Goal: Task Accomplishment & Management: Use online tool/utility

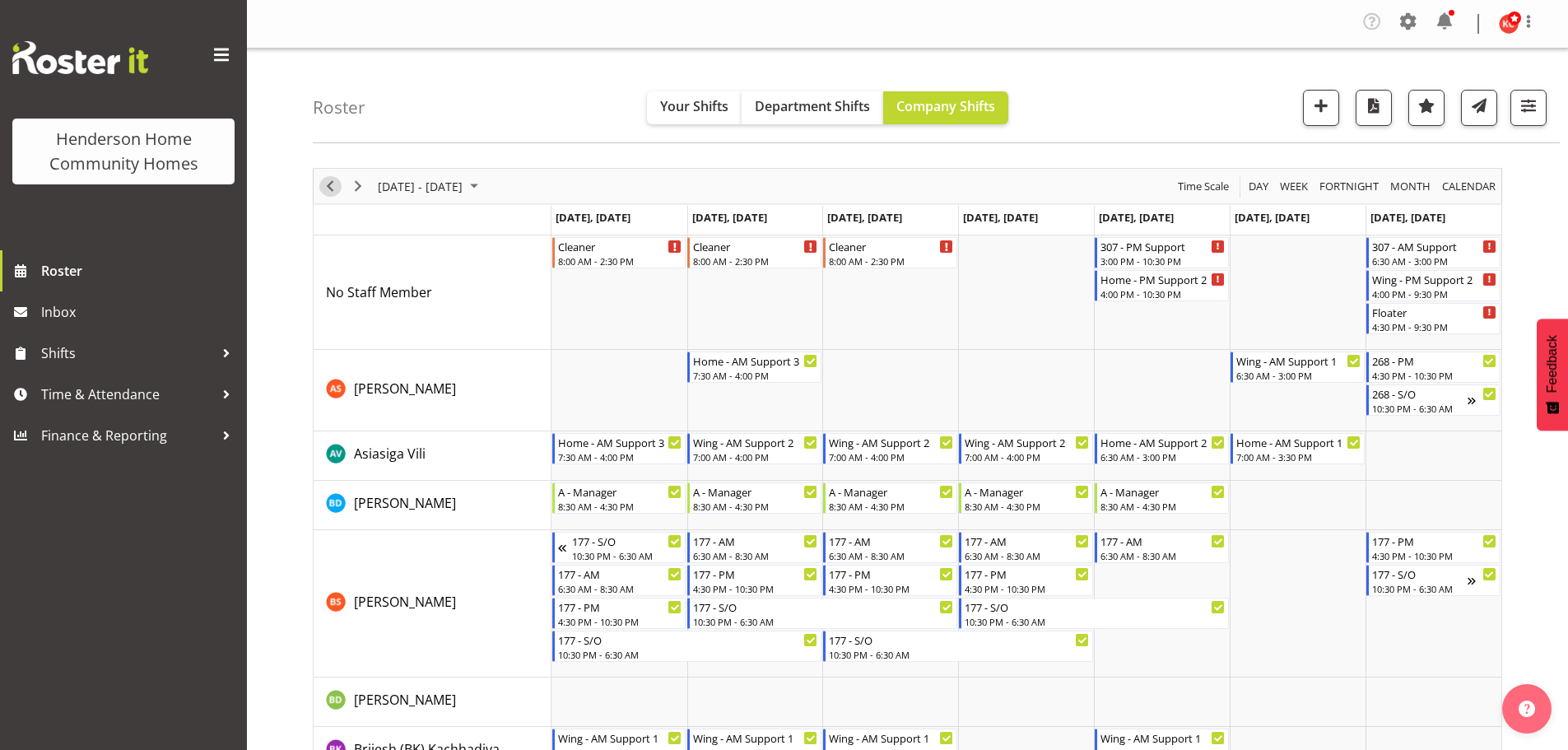
click at [333, 183] on span "Previous" at bounding box center [329, 186] width 19 height 20
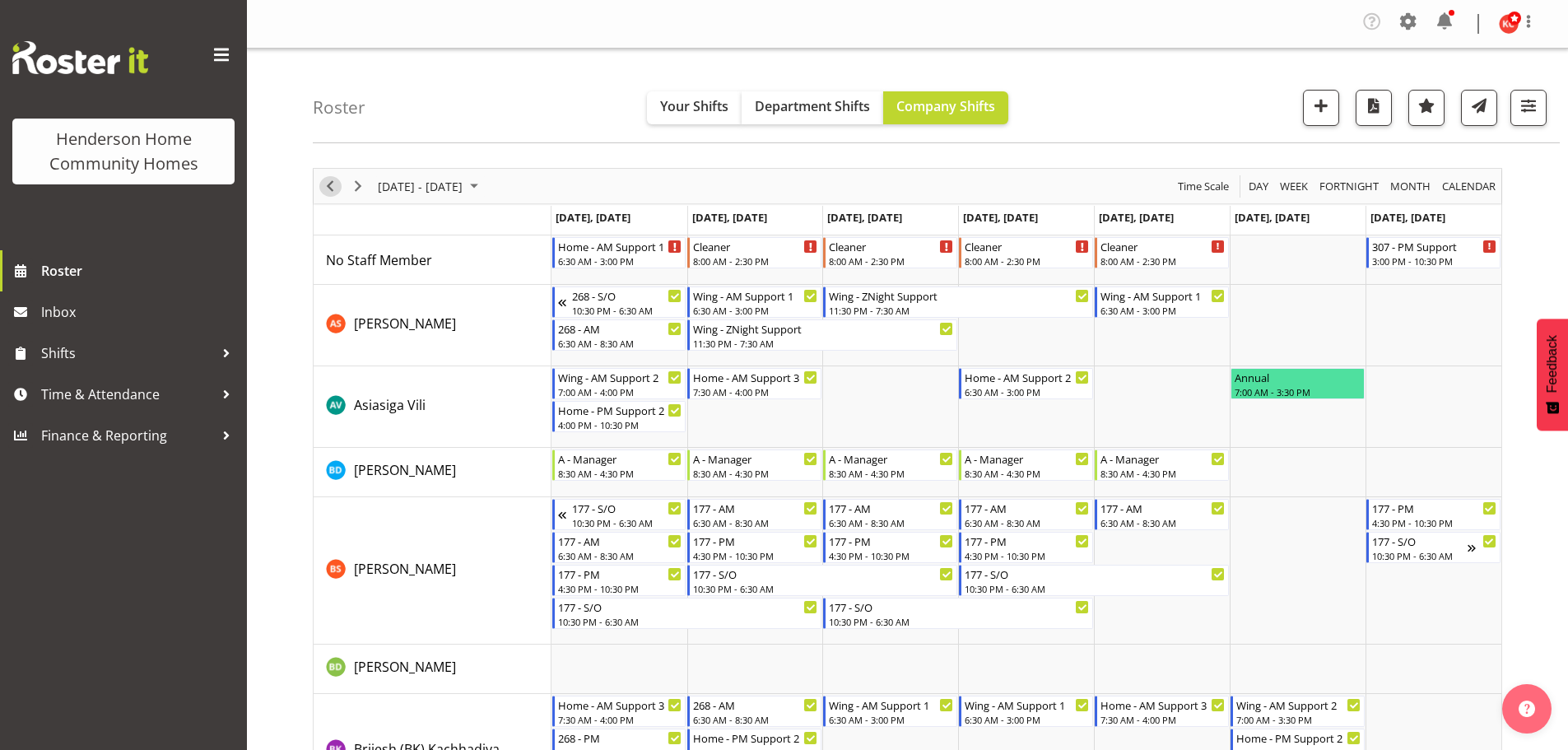
click at [323, 181] on span "Previous" at bounding box center [329, 186] width 19 height 20
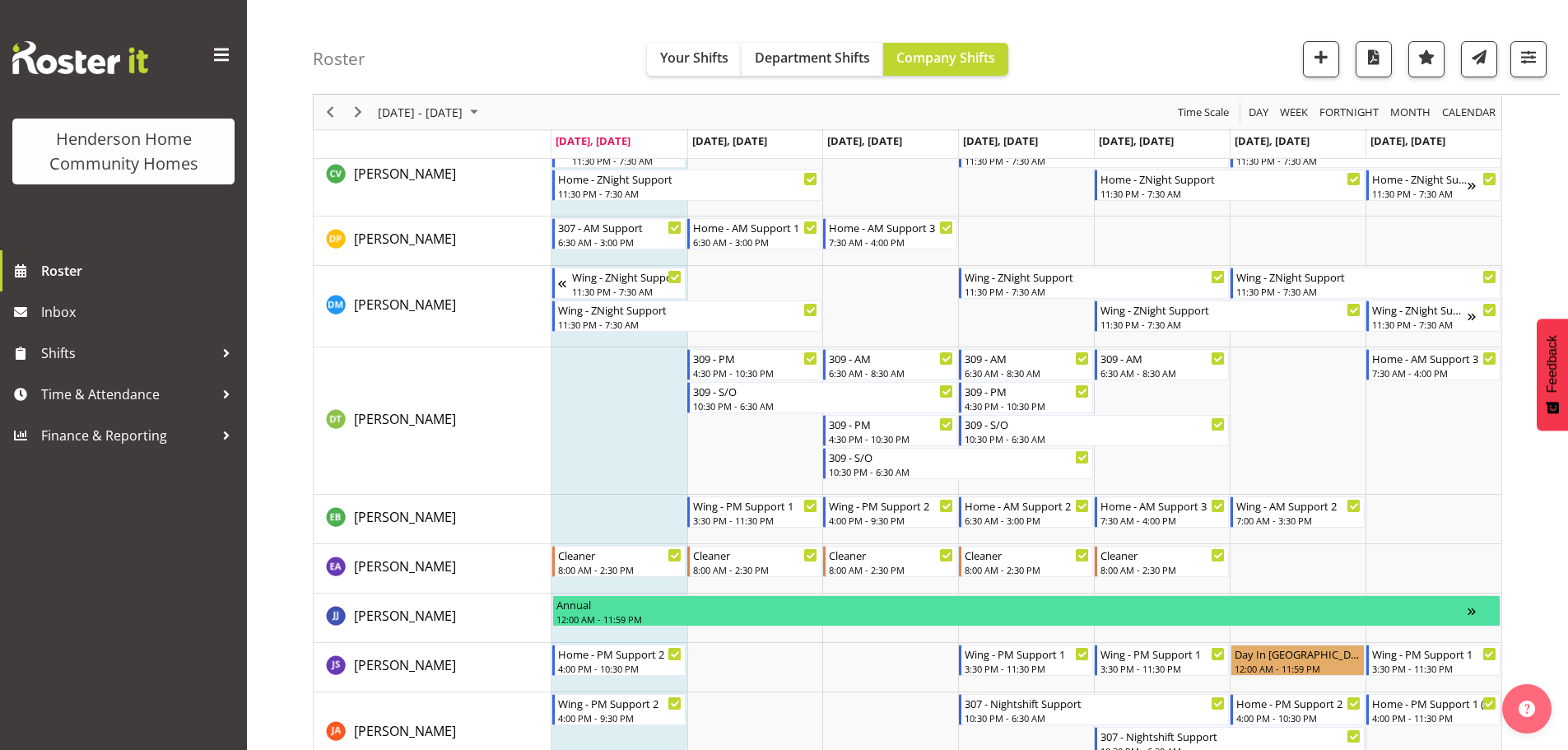
scroll to position [658, 0]
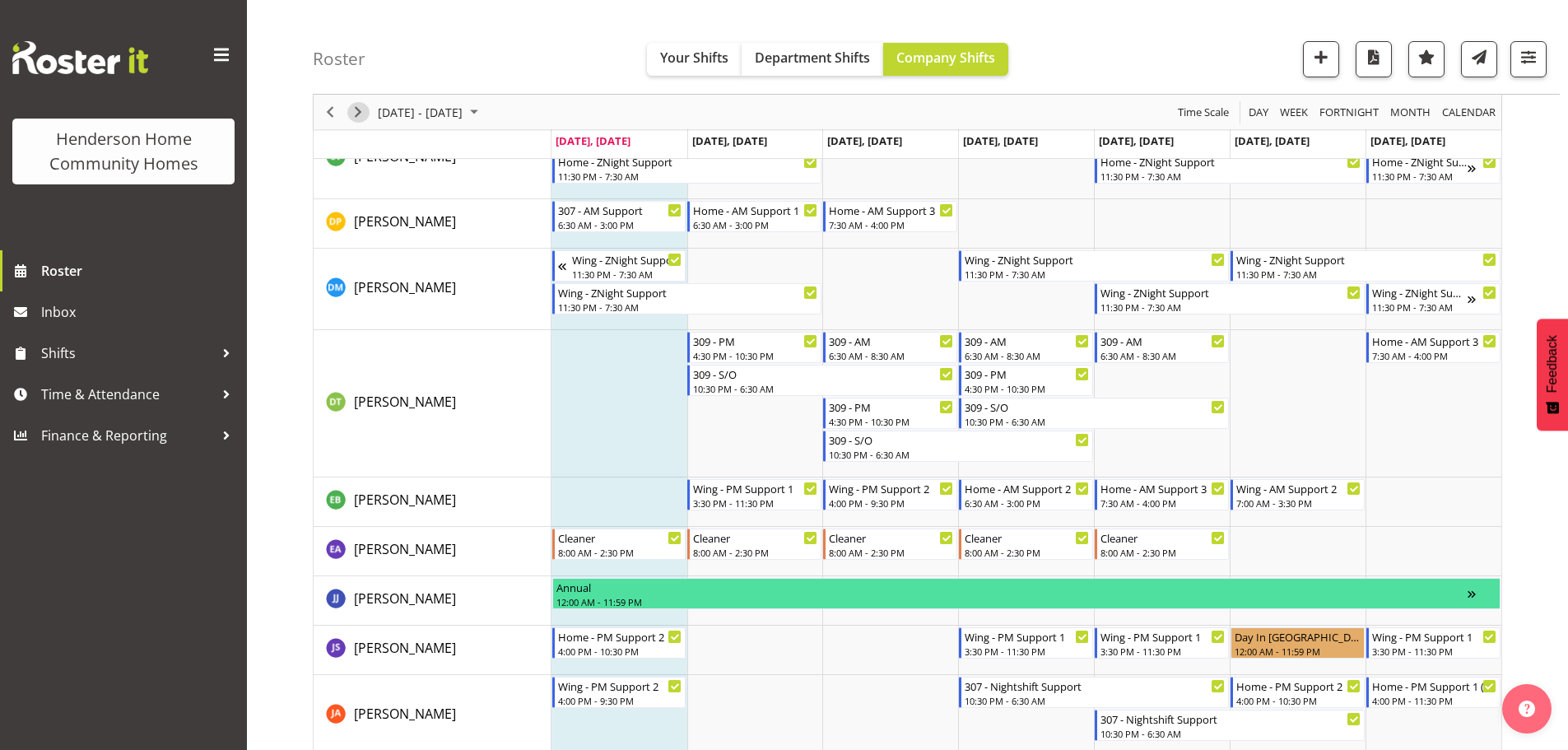
click at [355, 112] on span "Next" at bounding box center [357, 112] width 19 height 20
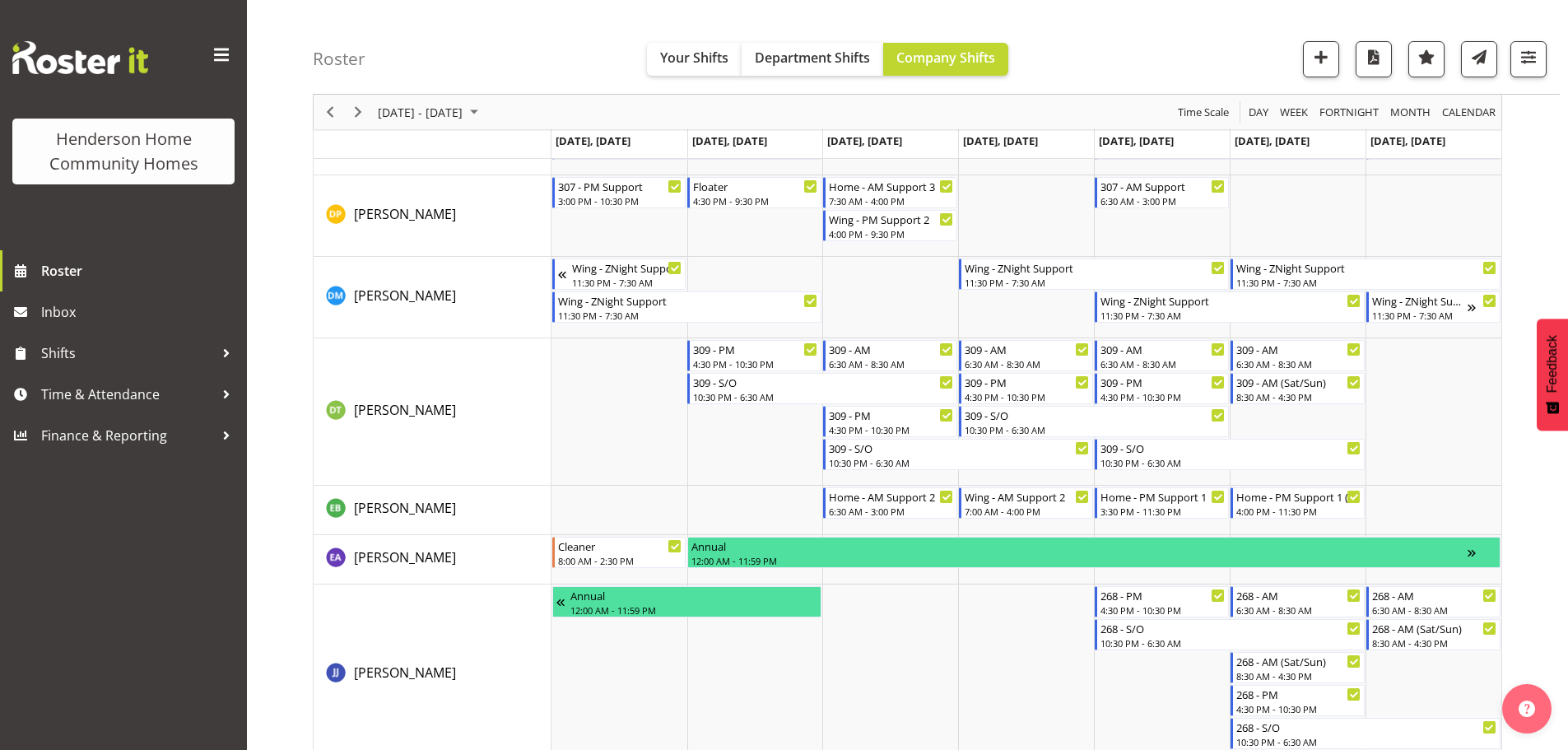
scroll to position [823, 0]
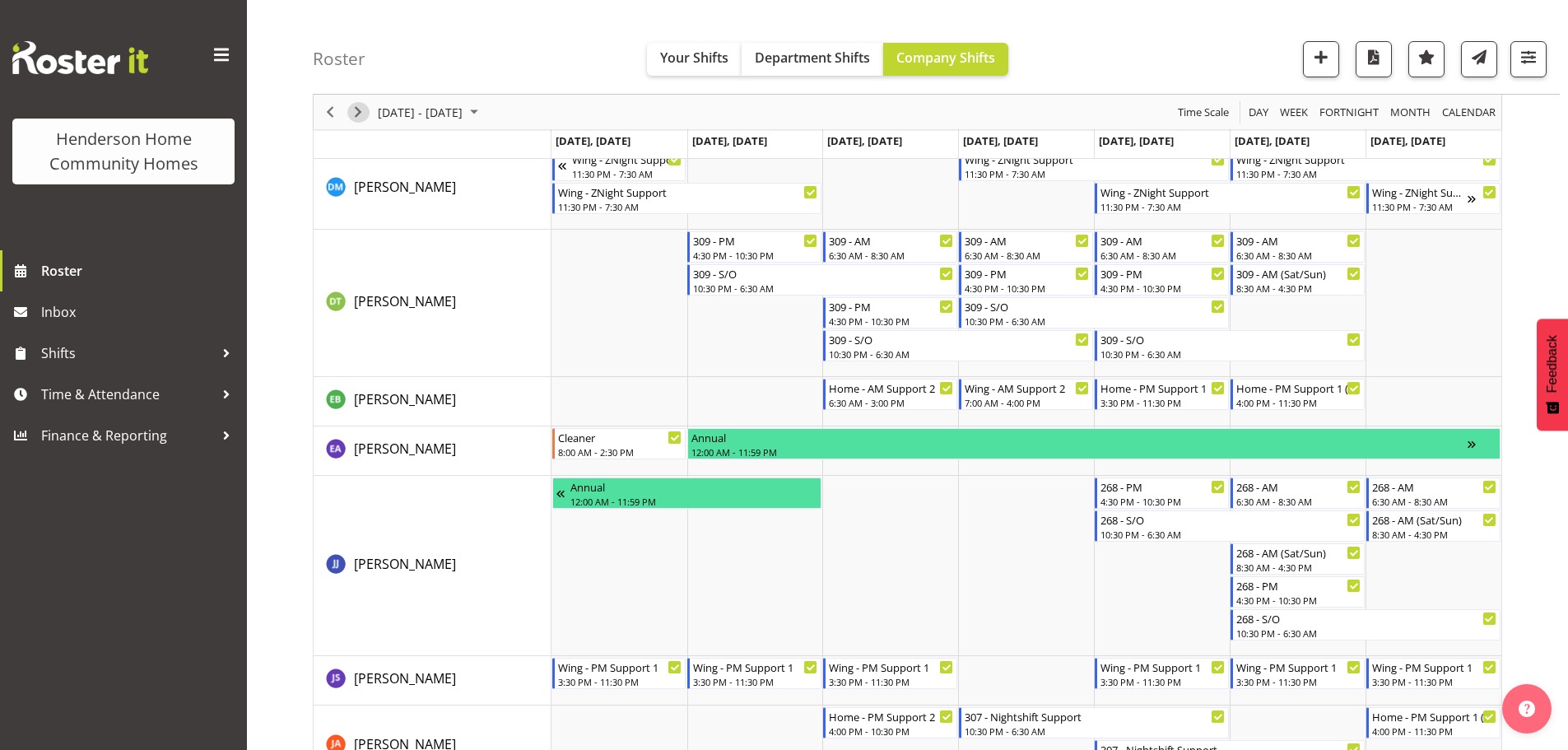
click at [363, 113] on span "Next" at bounding box center [357, 112] width 19 height 20
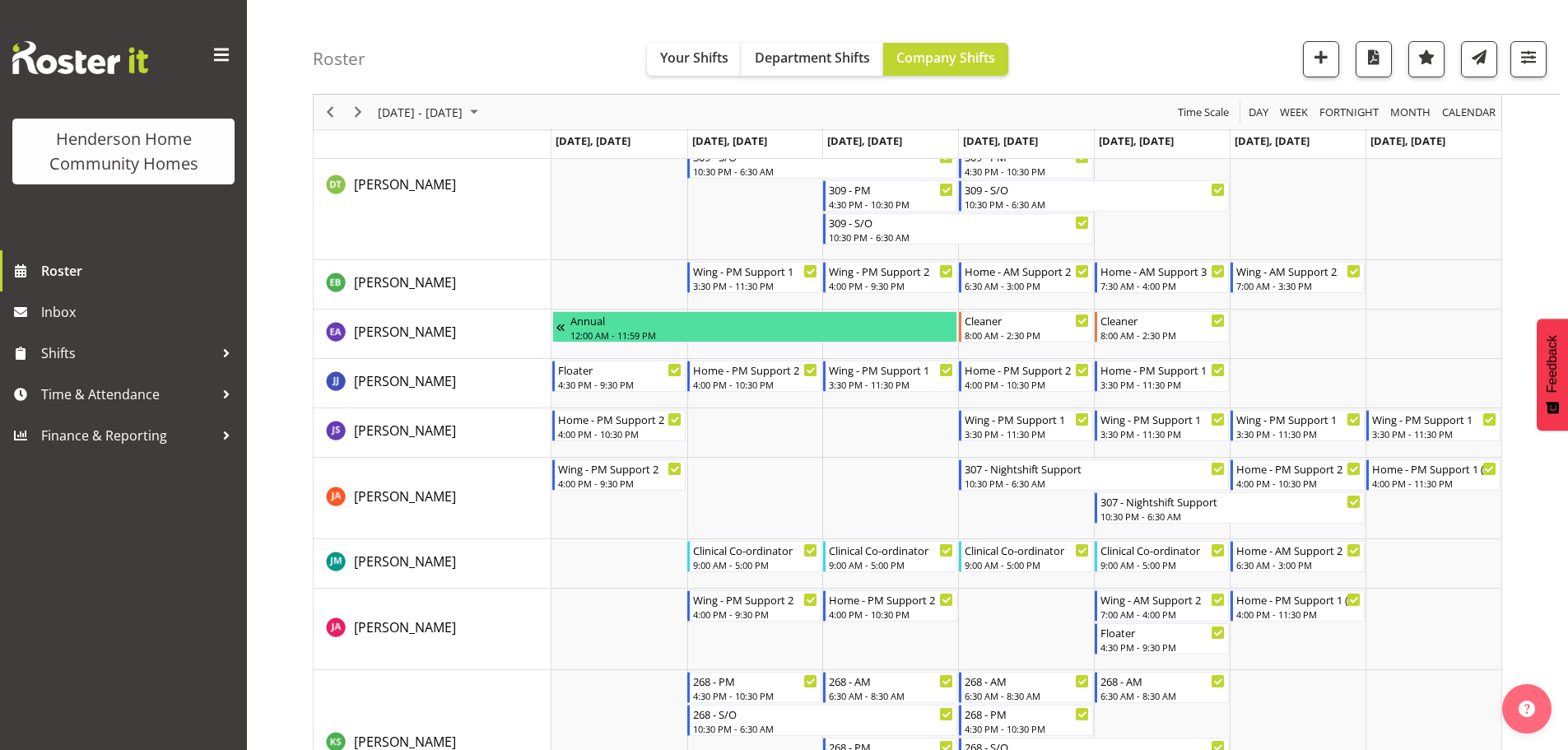
scroll to position [818, 0]
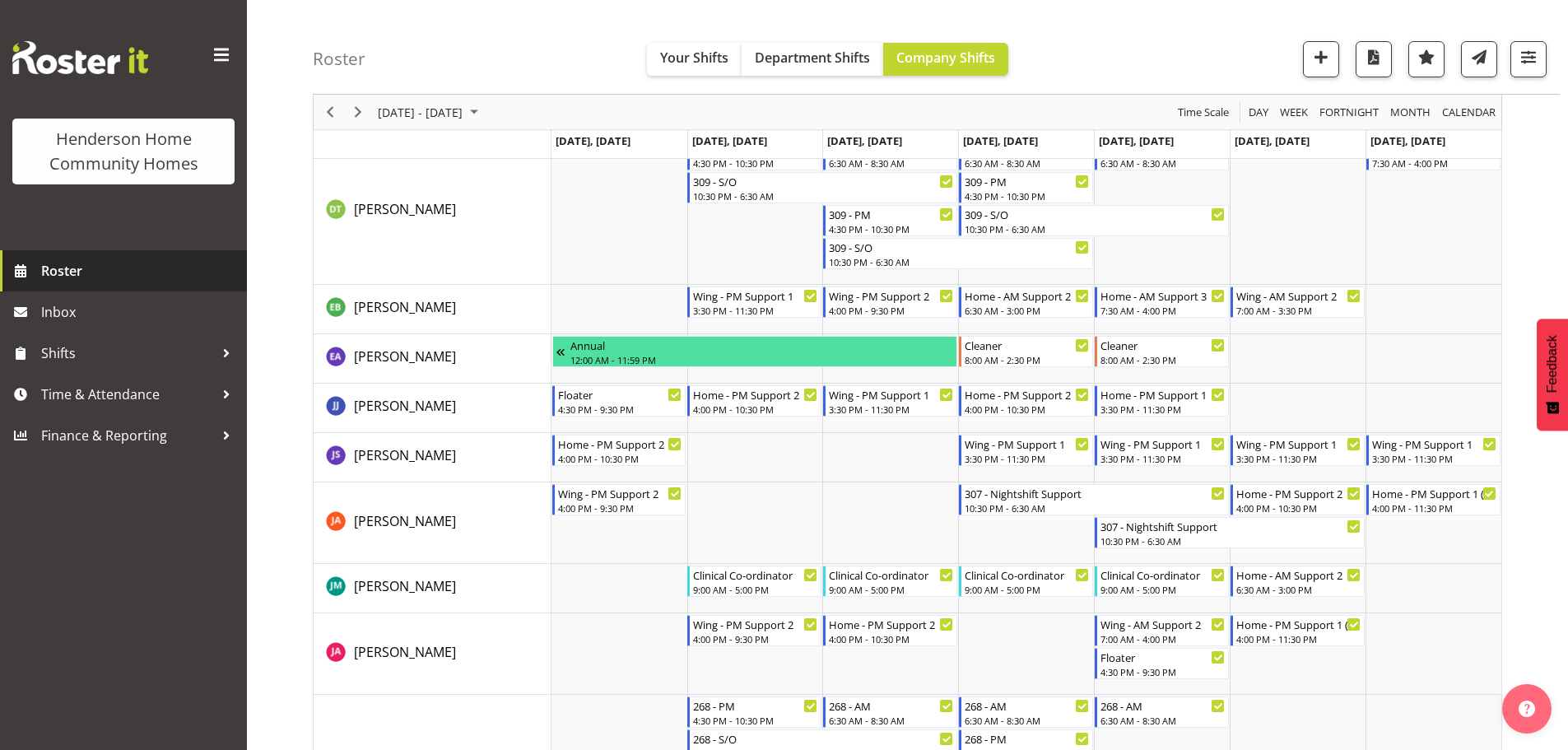
click at [101, 277] on span "Roster" at bounding box center [140, 270] width 198 height 25
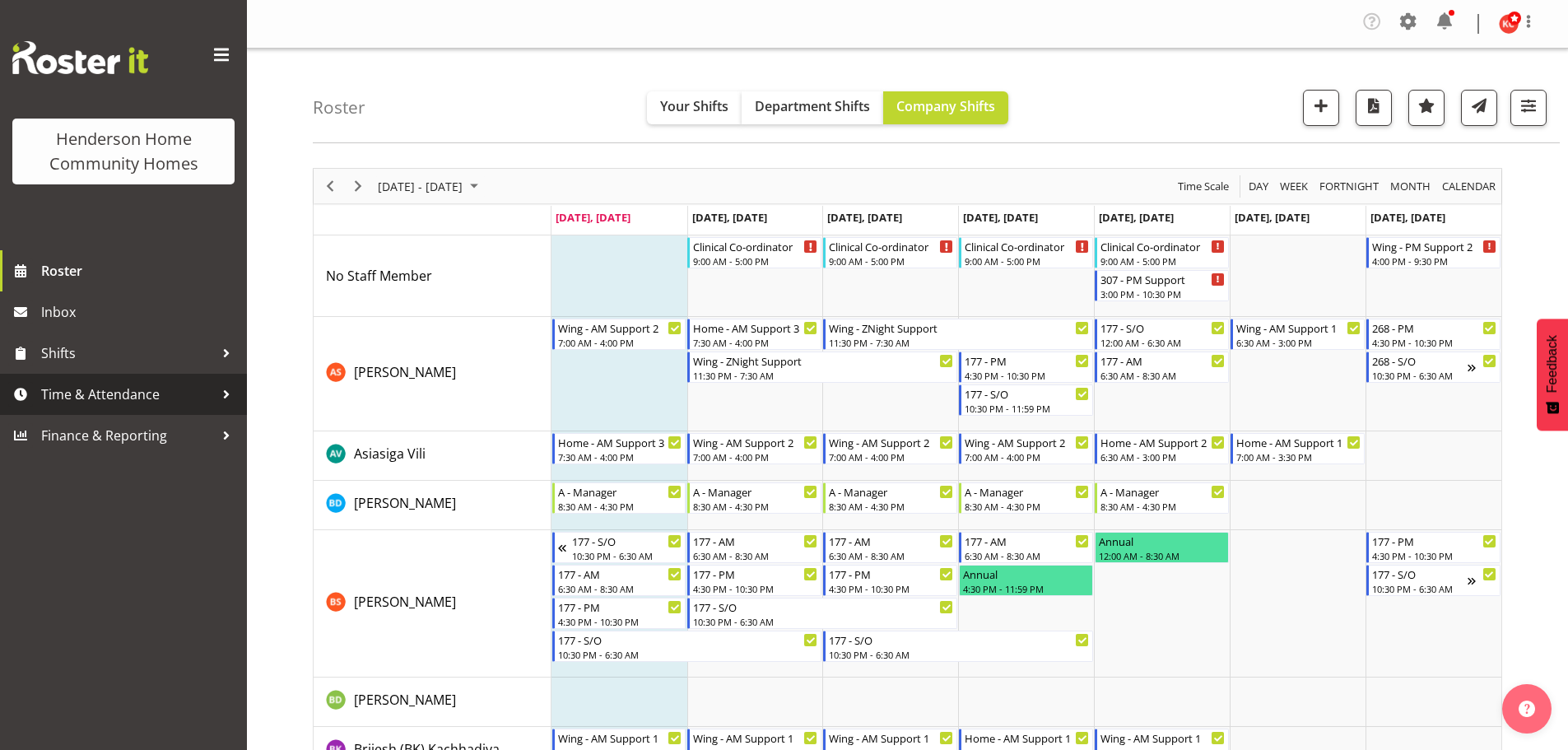
click at [116, 400] on span "Time & Attendance" at bounding box center [127, 394] width 173 height 25
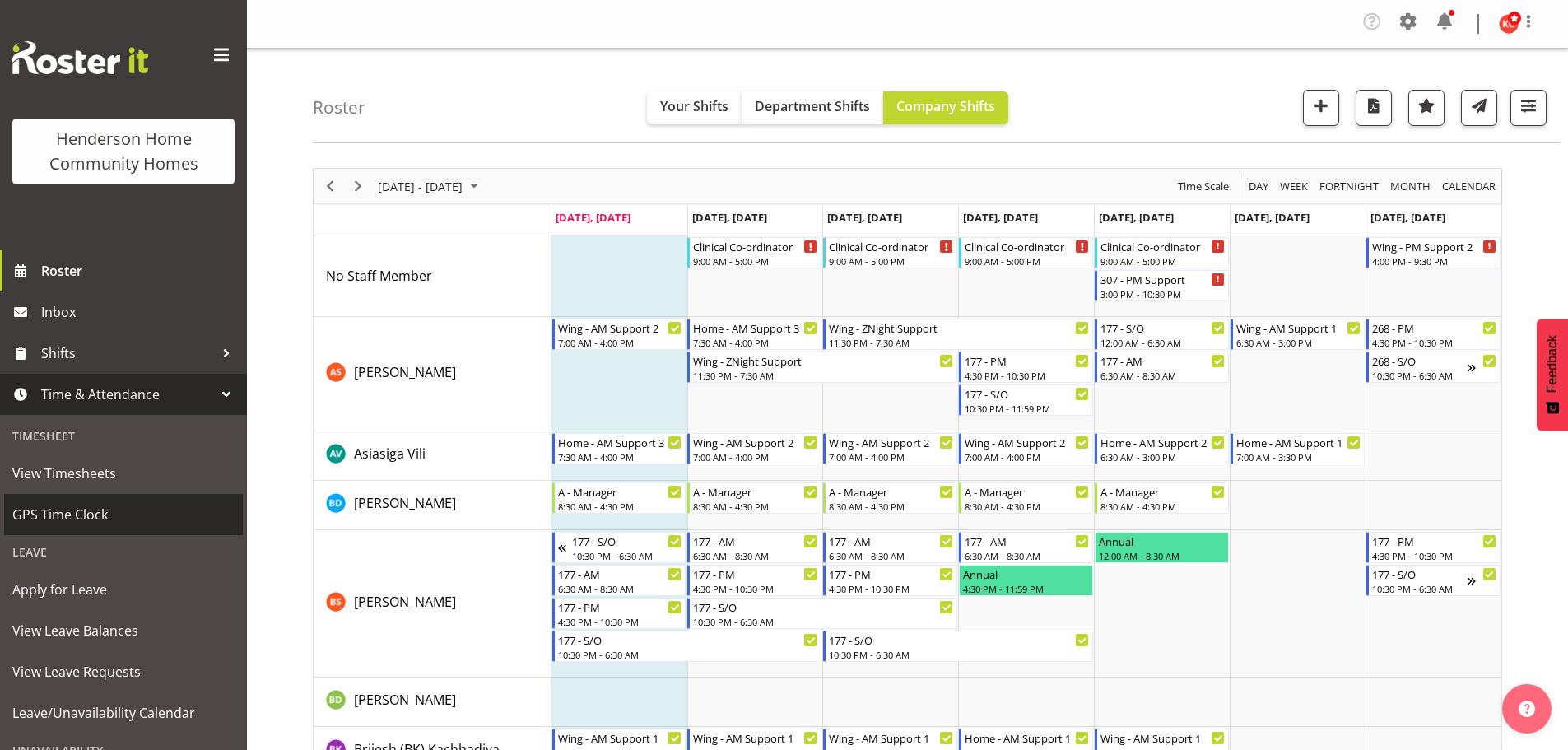
click at [31, 519] on span "GPS Time Clock" at bounding box center [123, 514] width 222 height 25
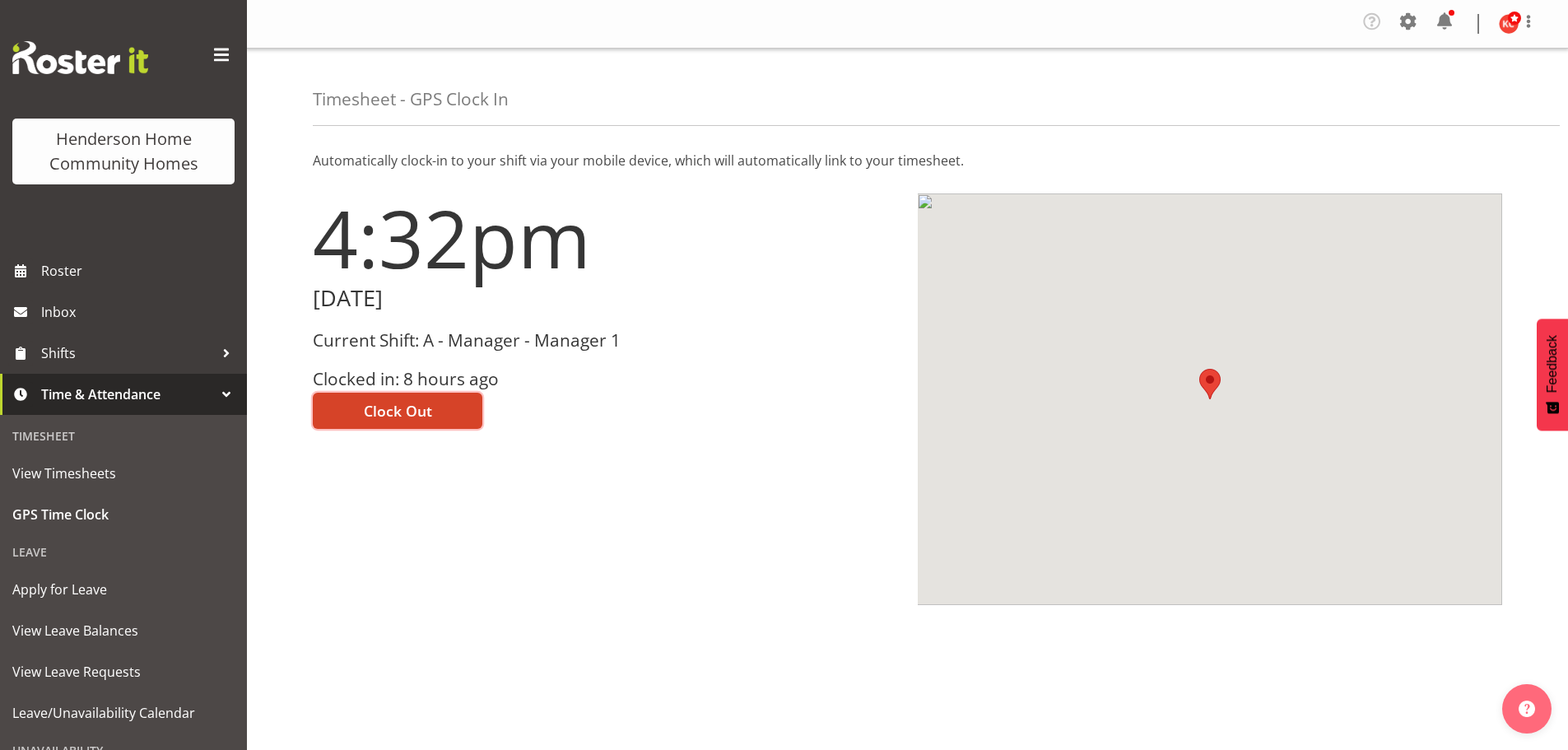
click at [432, 410] on button "Clock Out" at bounding box center [397, 410] width 169 height 36
